Goal: Check status

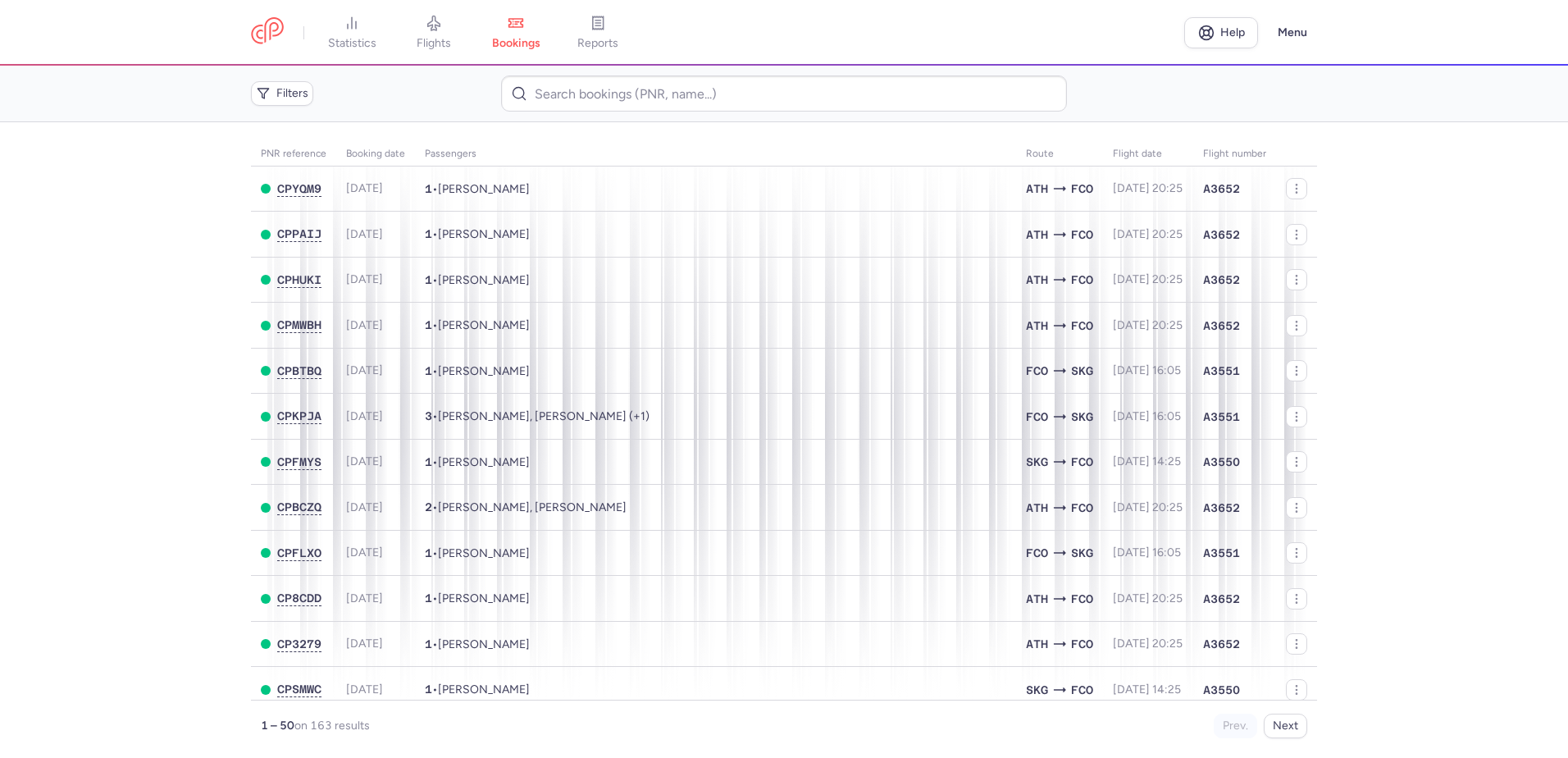
drag, startPoint x: 412, startPoint y: 18, endPoint x: 467, endPoint y: 30, distance: 56.3
click at [412, 18] on link "flights" at bounding box center [434, 32] width 82 height 36
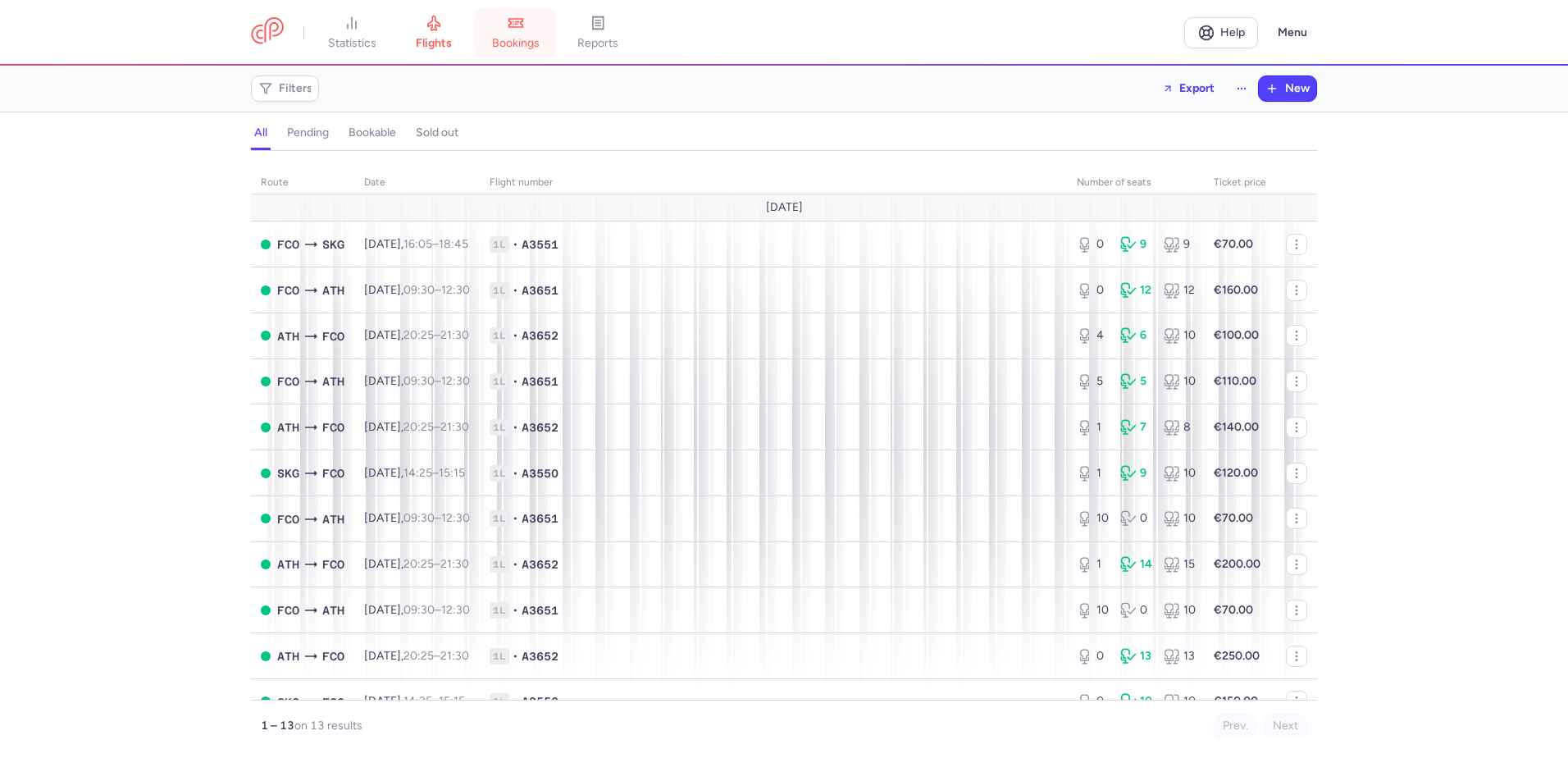
click at [518, 33] on link "bookings" at bounding box center [516, 32] width 82 height 36
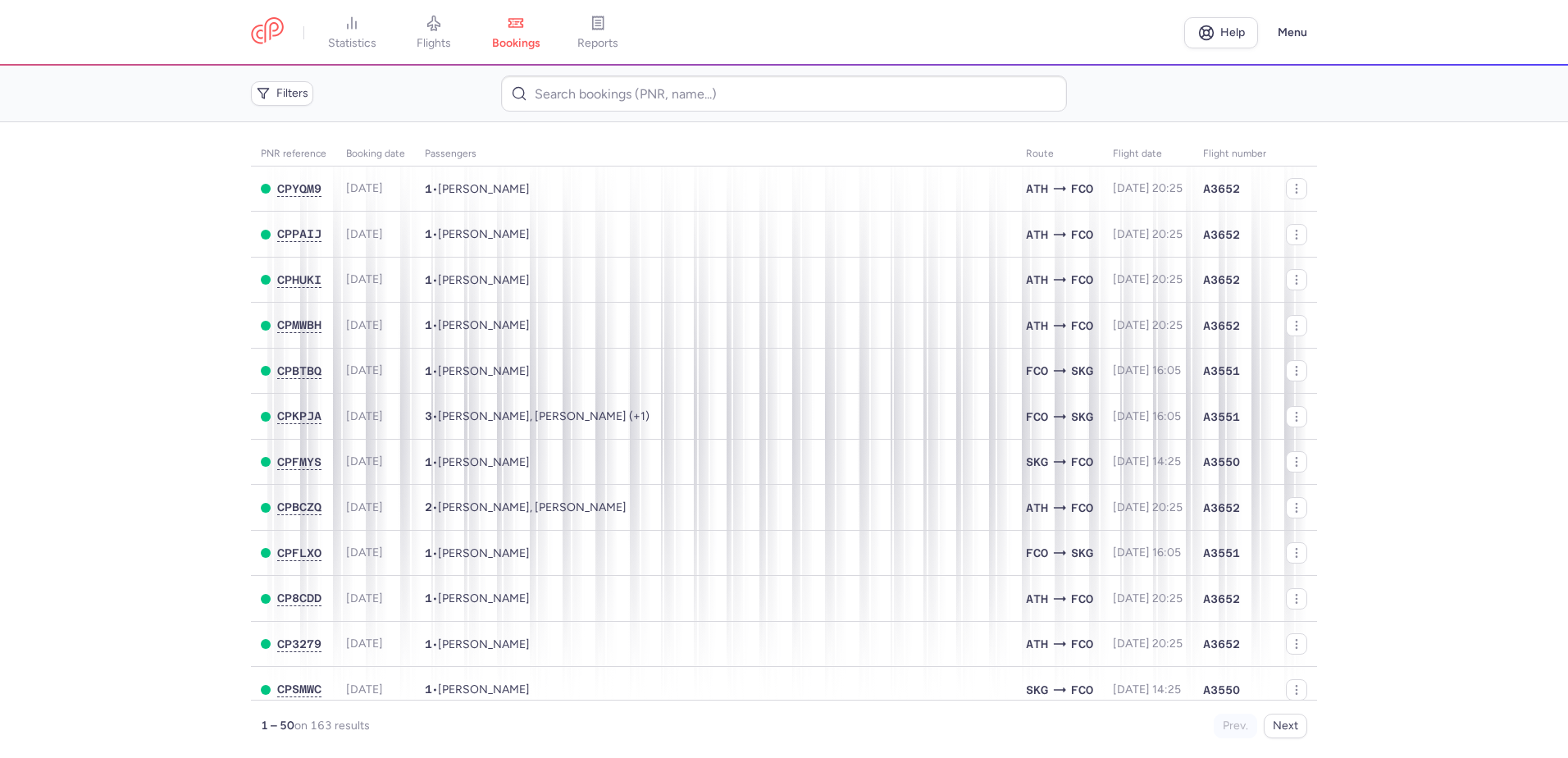
click at [19, 221] on main "PNR reference Booking date Passengers Route flight date Flight number CPYQM9 [D…" at bounding box center [784, 440] width 1568 height 636
click at [1404, 285] on main "PNR reference Booking date Passengers Route flight date Flight number CPYQM9 [D…" at bounding box center [784, 440] width 1568 height 636
click at [73, 343] on main "PNR reference Booking date Passengers Route flight date Flight number CPYQM9 [D…" at bounding box center [784, 440] width 1568 height 636
click at [200, 293] on main "PNR reference Booking date Passengers Route flight date Flight number CPYQM9 [D…" at bounding box center [784, 440] width 1568 height 636
click at [192, 273] on main "PNR reference Booking date Passengers Route flight date Flight number CPYQM9 [D…" at bounding box center [784, 440] width 1568 height 636
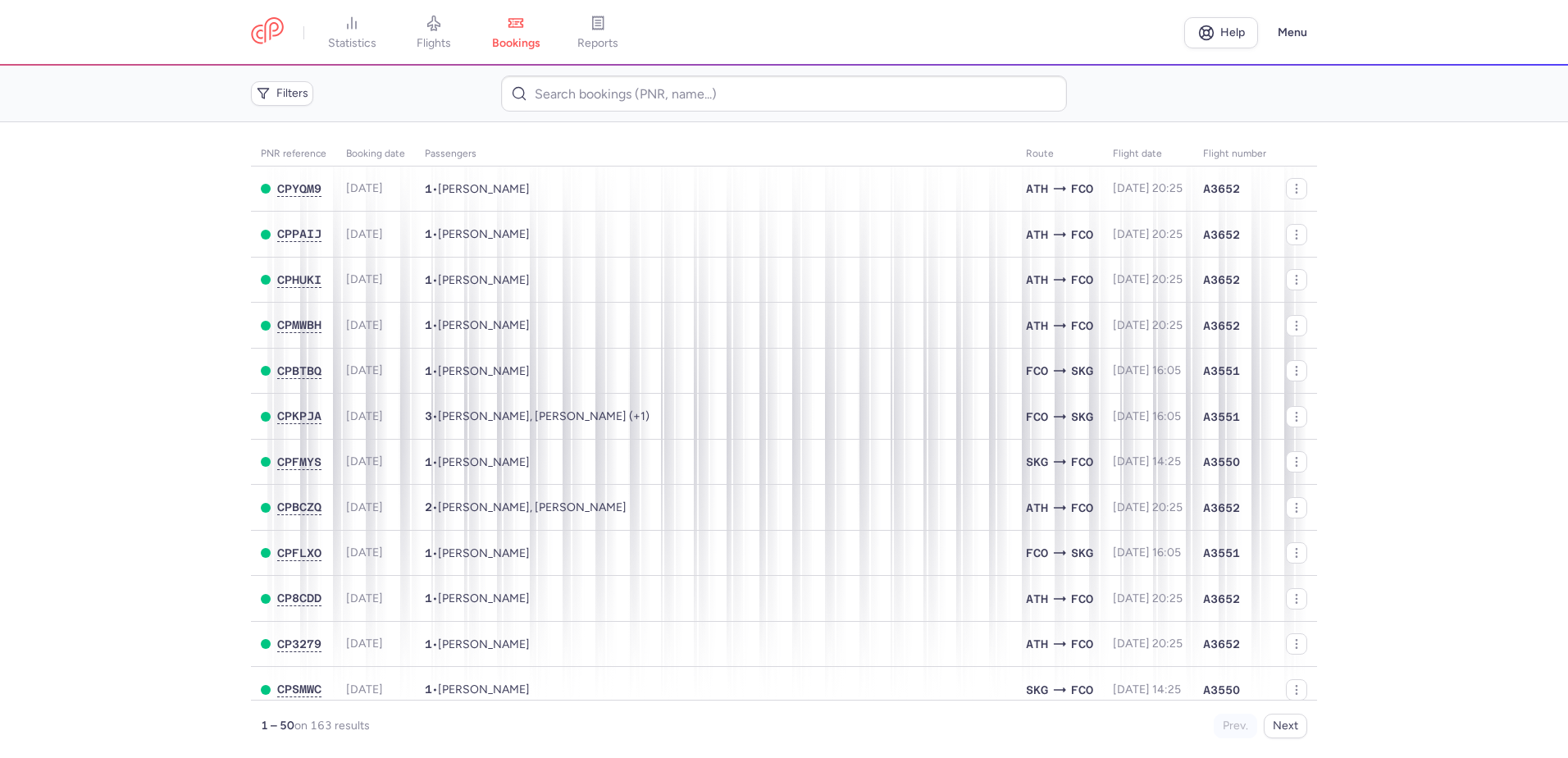
click at [75, 360] on main "PNR reference Booking date Passengers Route flight date Flight number CPYQM9 [D…" at bounding box center [784, 440] width 1568 height 636
click at [443, 34] on link "flights" at bounding box center [434, 32] width 82 height 36
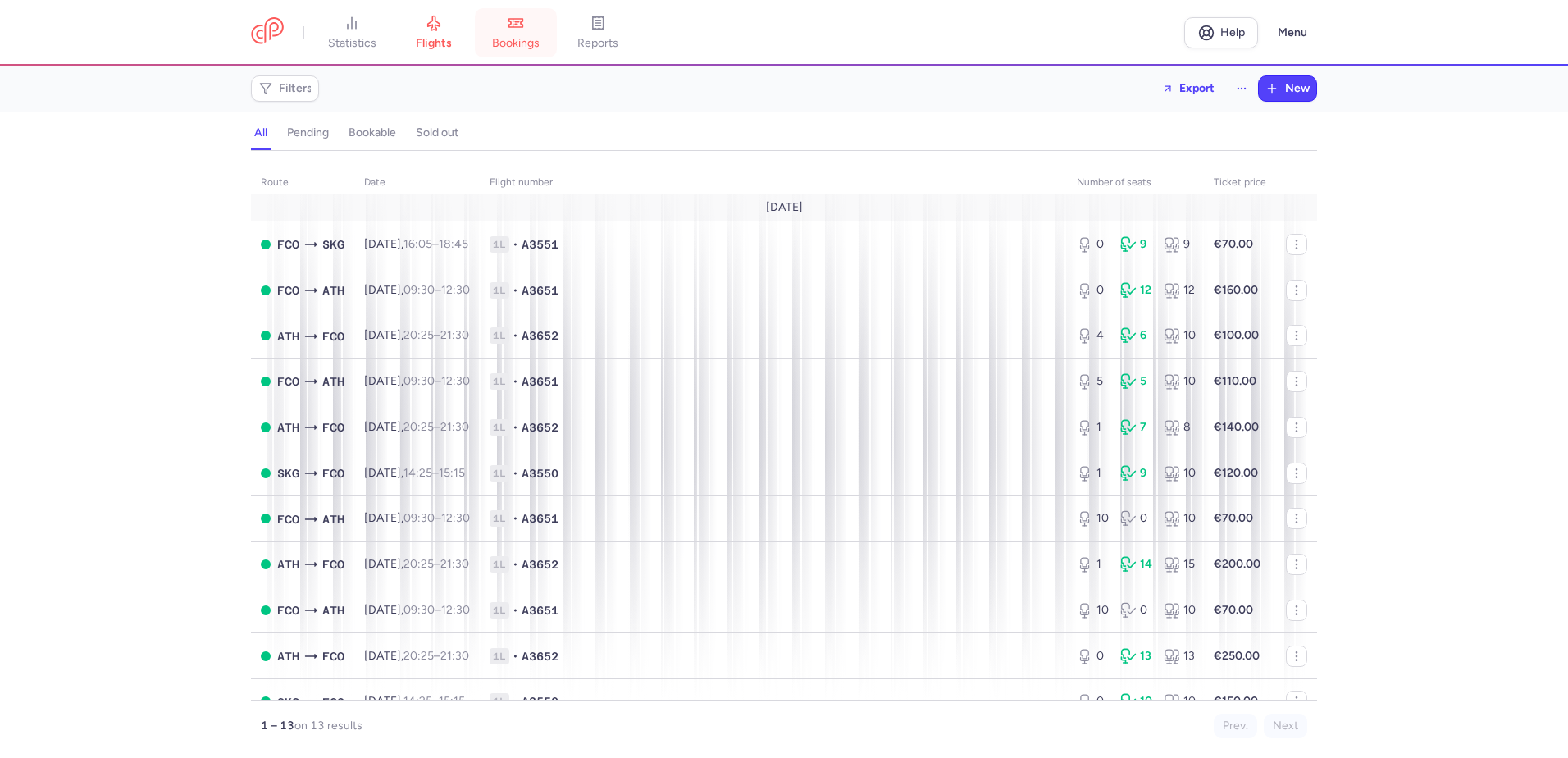
click at [534, 27] on link "bookings" at bounding box center [516, 32] width 82 height 36
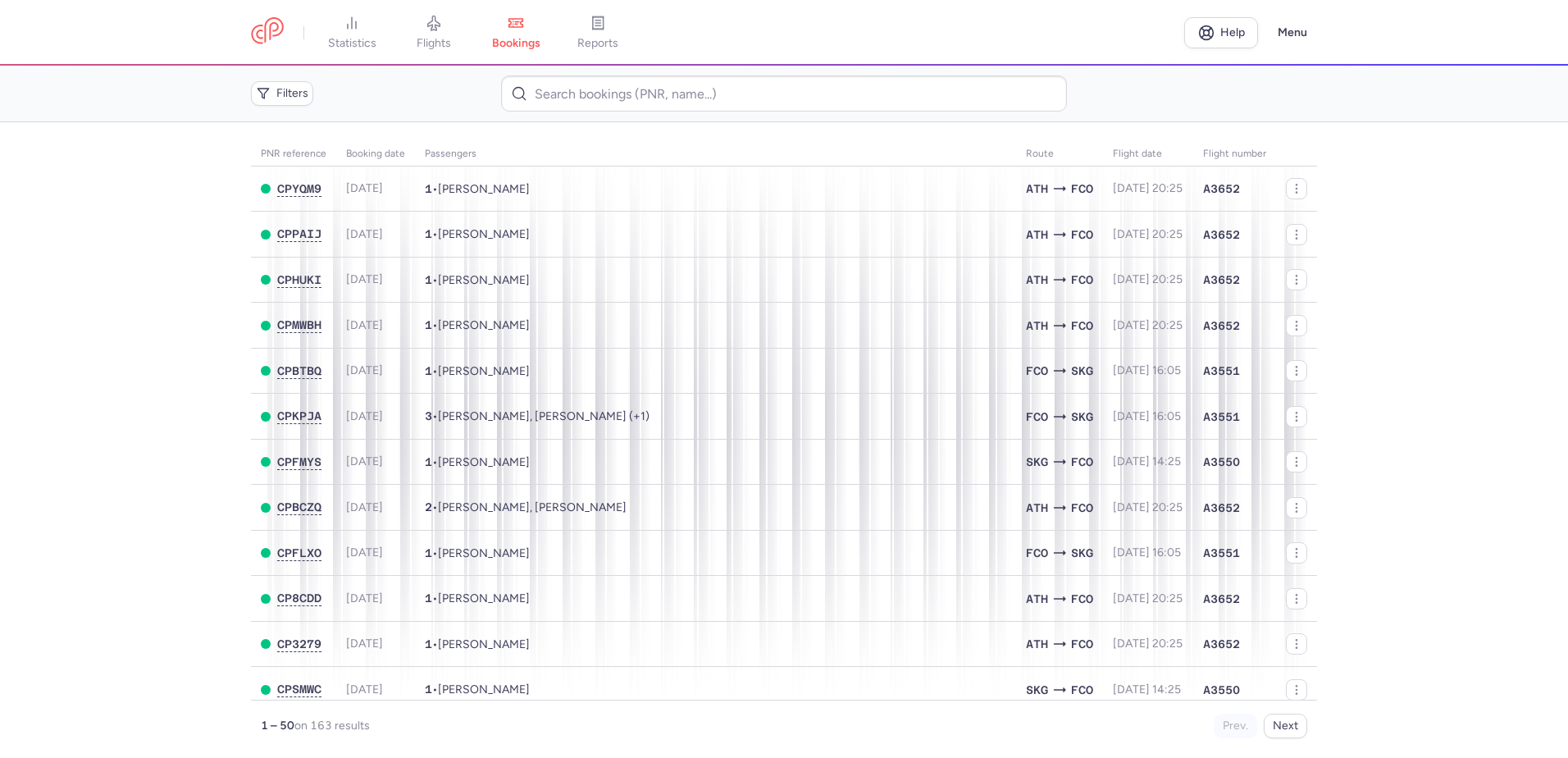
click at [130, 274] on main "PNR reference Booking date Passengers Route flight date Flight number CPYQM9 [D…" at bounding box center [784, 440] width 1568 height 636
